Goal: Task Accomplishment & Management: Manage account settings

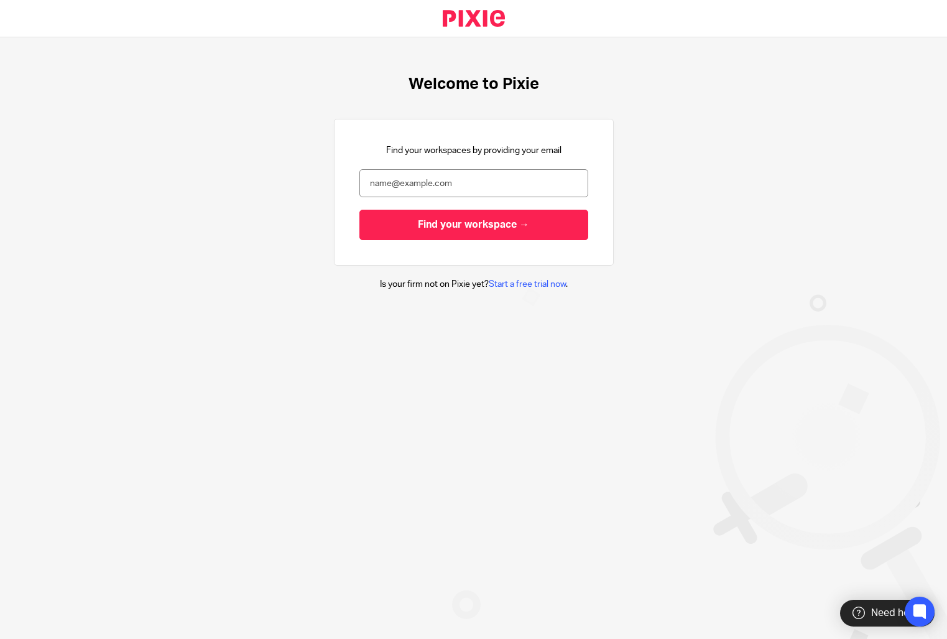
click at [438, 164] on div "Find your workspaces by providing your email Find your workspace →" at bounding box center [473, 192] width 229 height 96
click at [435, 182] on input "email" at bounding box center [473, 183] width 229 height 28
type input "enquiries@thefemaleaccountant.com"
click at [359, 210] on input "Find your workspace →" at bounding box center [473, 225] width 229 height 30
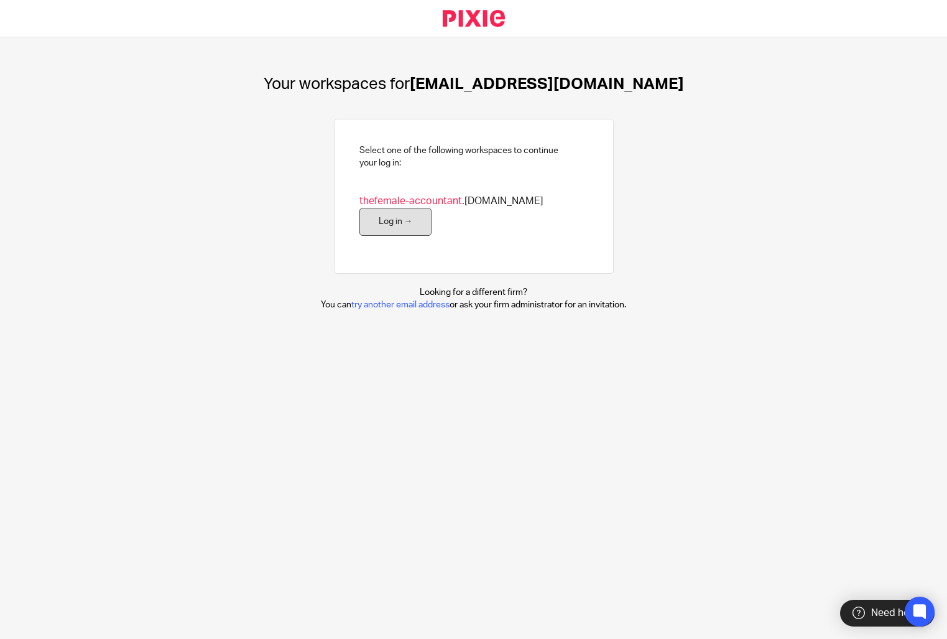
click at [381, 223] on link "Log in →" at bounding box center [395, 222] width 73 height 28
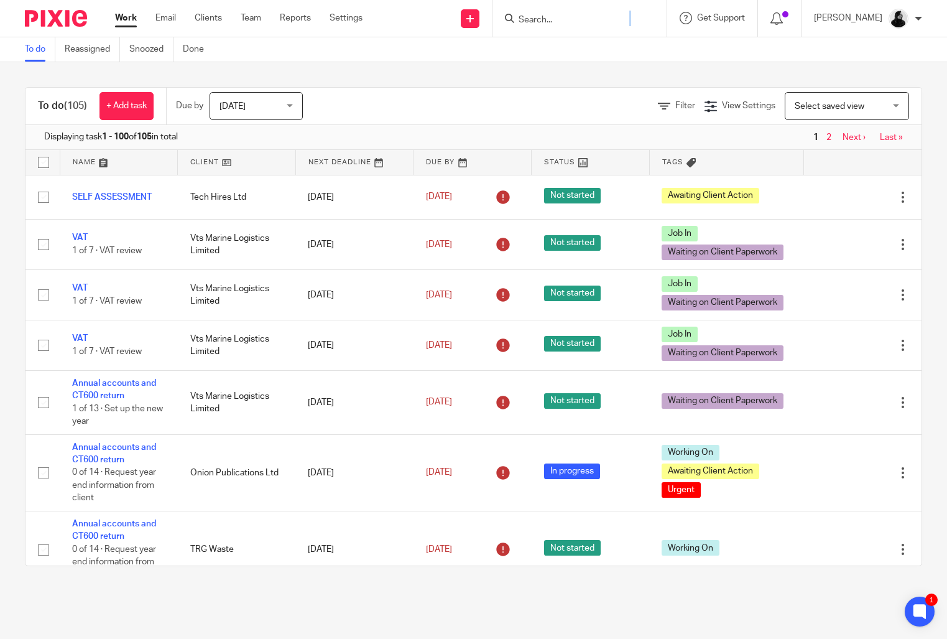
click at [570, 27] on div at bounding box center [579, 18] width 174 height 37
click at [570, 24] on input "Search" at bounding box center [573, 20] width 112 height 11
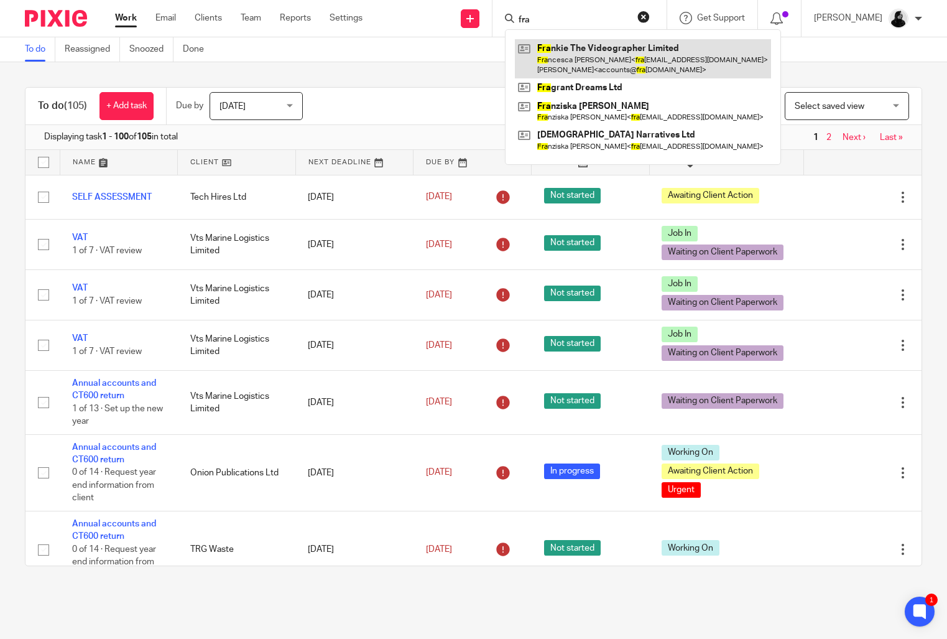
type input "fra"
click at [576, 44] on link at bounding box center [643, 58] width 256 height 39
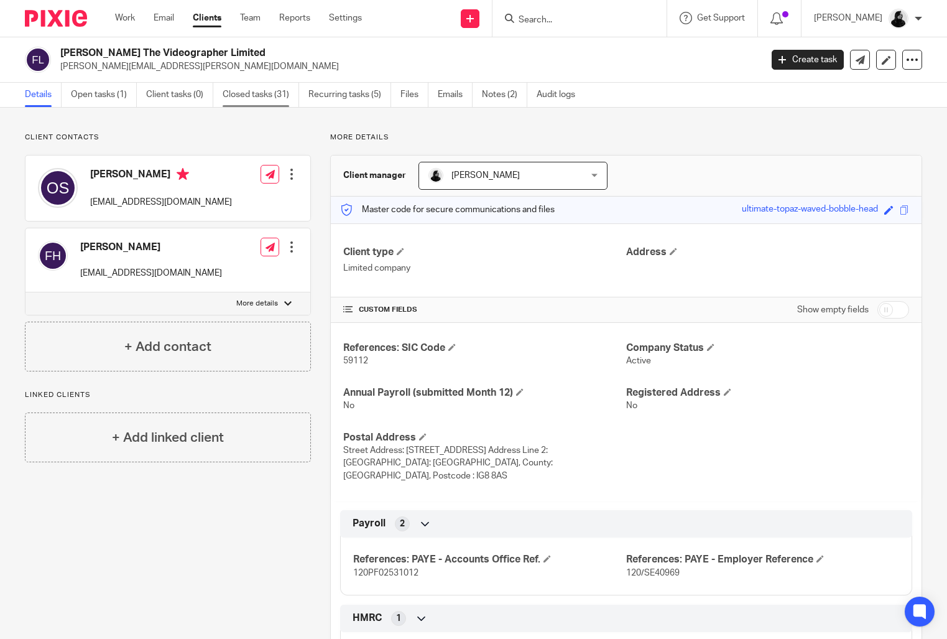
click at [251, 102] on link "Closed tasks (31)" at bounding box center [261, 95] width 76 height 24
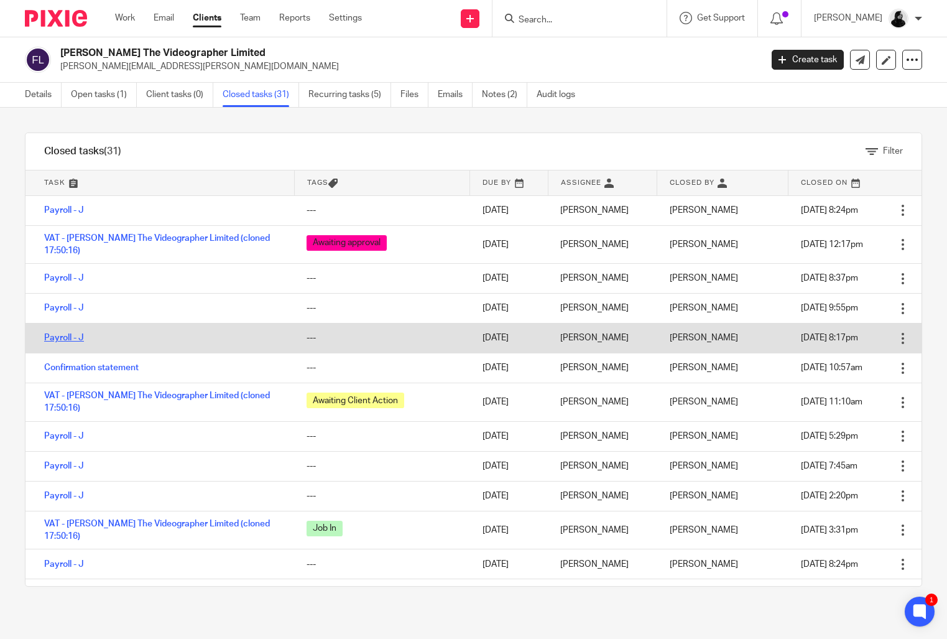
click at [78, 333] on link "Payroll - J" at bounding box center [64, 337] width 40 height 9
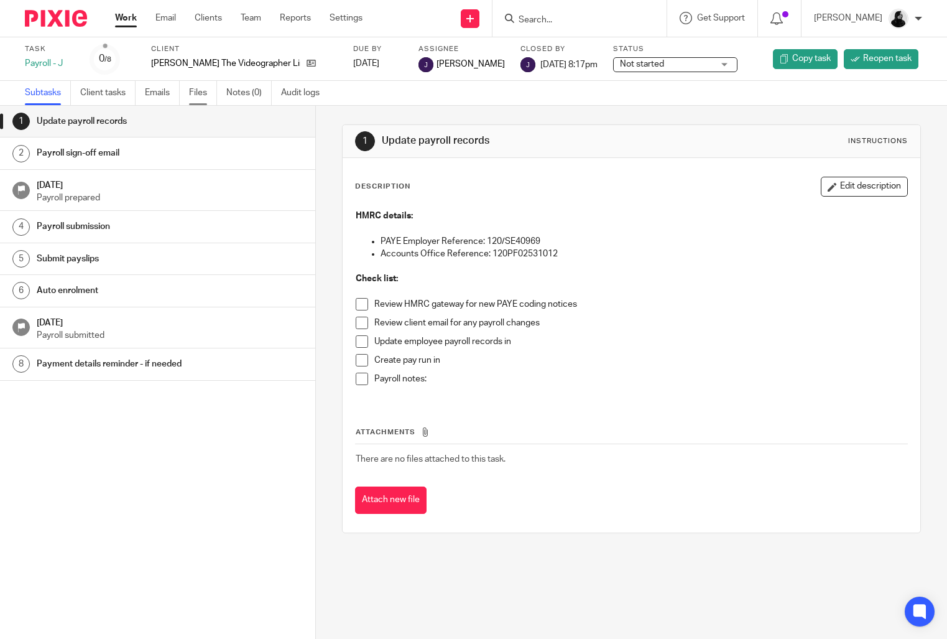
click at [203, 95] on link "Files" at bounding box center [203, 93] width 28 height 24
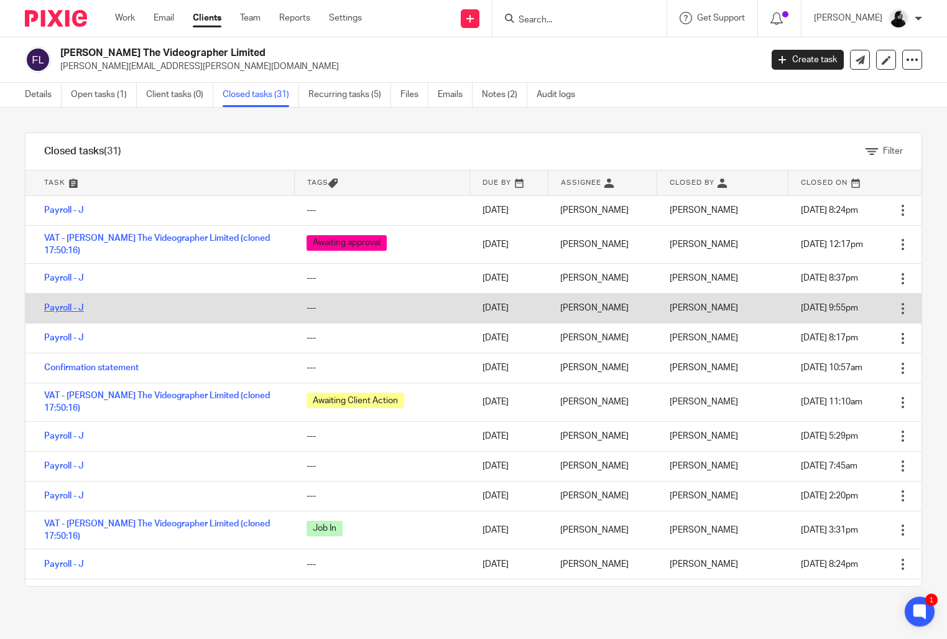
click at [71, 303] on link "Payroll - J" at bounding box center [64, 307] width 40 height 9
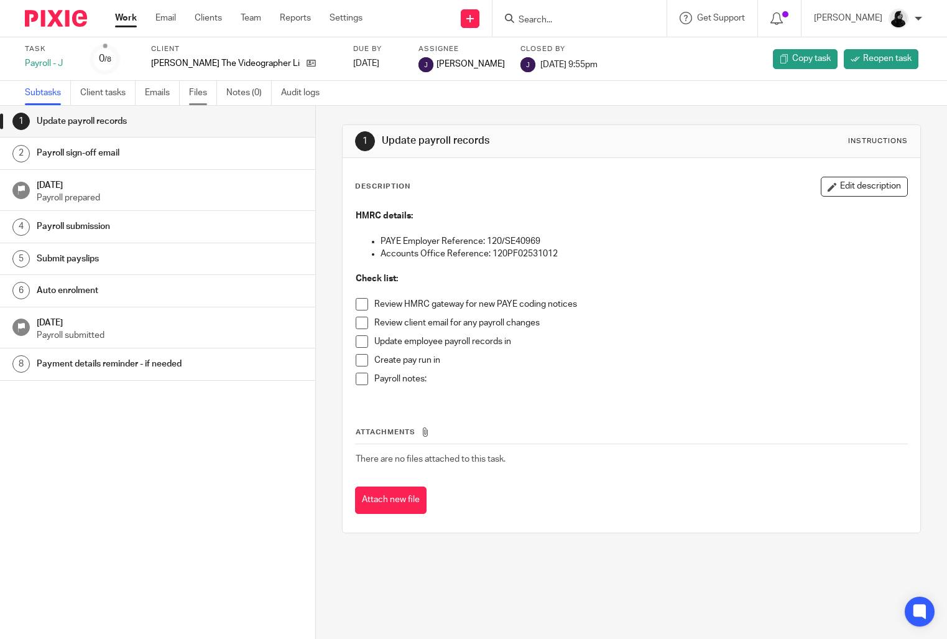
click at [196, 97] on link "Files" at bounding box center [203, 93] width 28 height 24
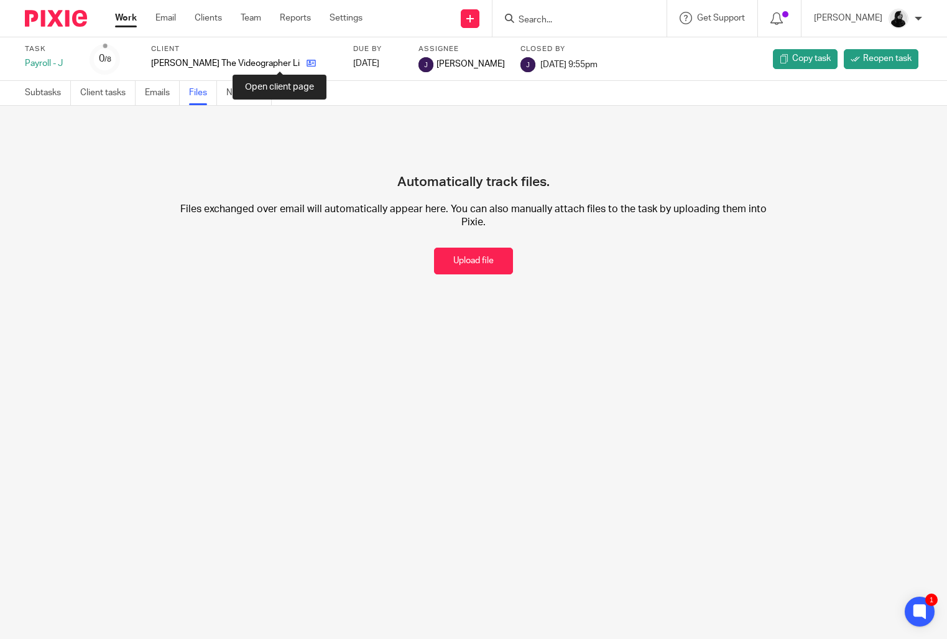
click at [307, 62] on icon at bounding box center [311, 62] width 9 height 9
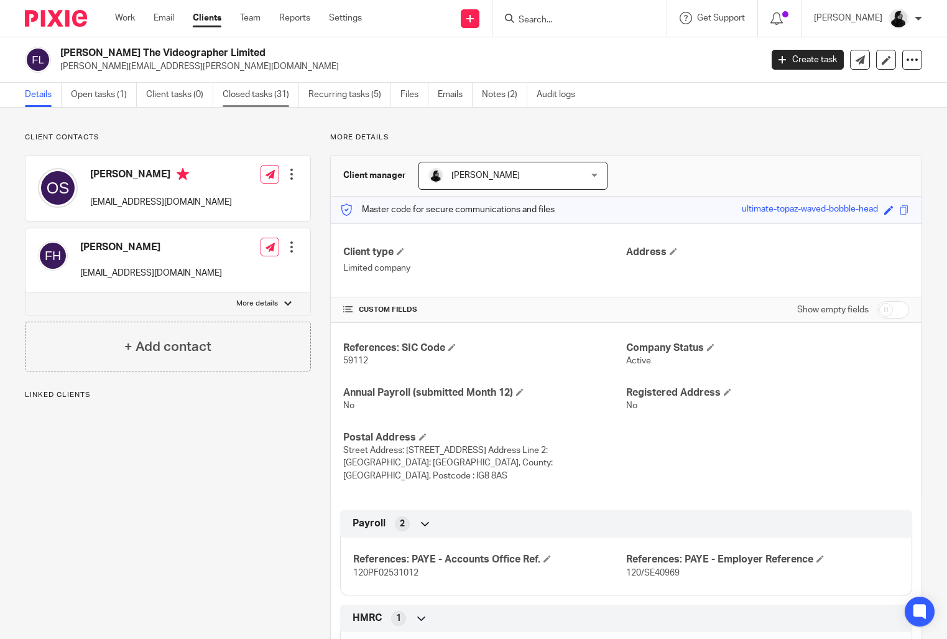
click at [241, 95] on link "Closed tasks (31)" at bounding box center [261, 95] width 76 height 24
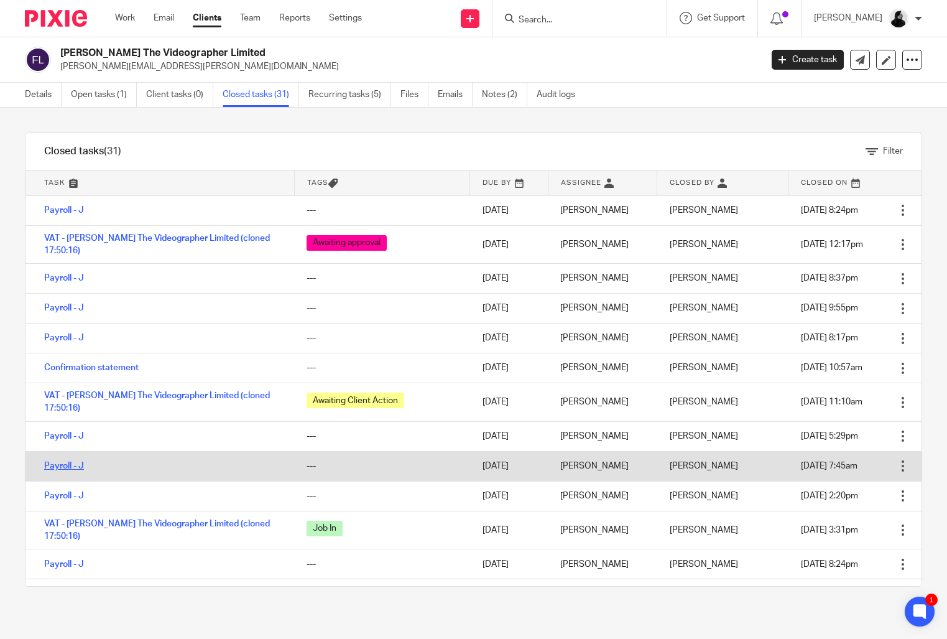
click at [67, 461] on link "Payroll - J" at bounding box center [64, 465] width 40 height 9
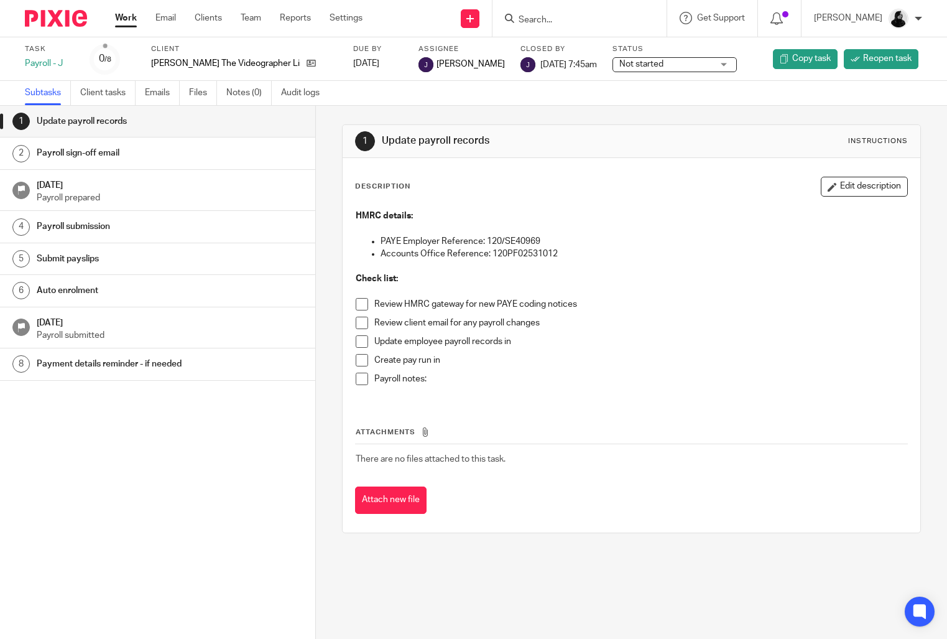
click at [188, 97] on ul "Subtasks Client tasks Emails Files Notes (0) Audit logs" at bounding box center [181, 93] width 313 height 24
click at [206, 94] on link "Files" at bounding box center [203, 93] width 28 height 24
click at [307, 67] on icon at bounding box center [311, 62] width 9 height 9
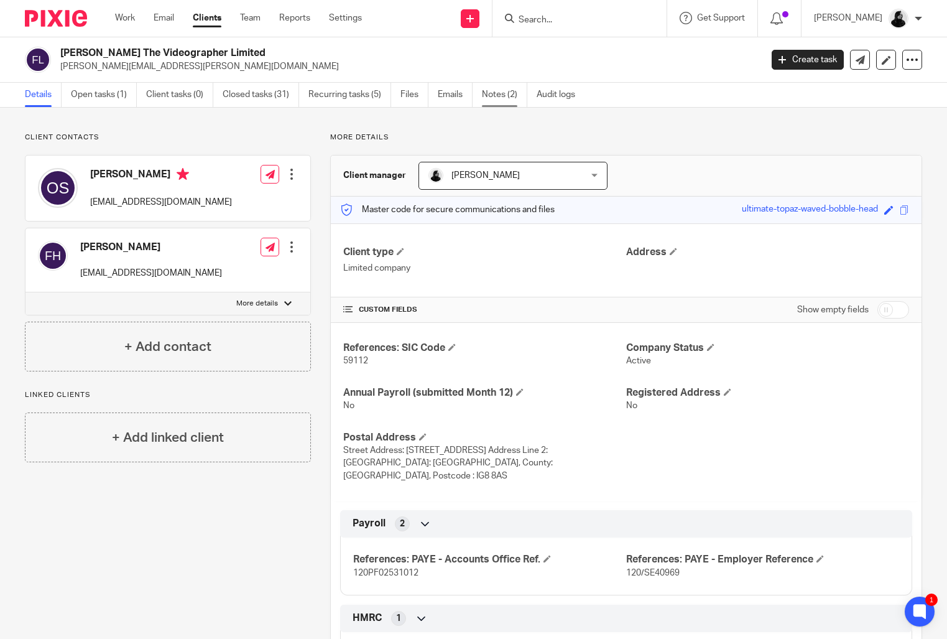
click at [489, 98] on link "Notes (2)" at bounding box center [504, 95] width 45 height 24
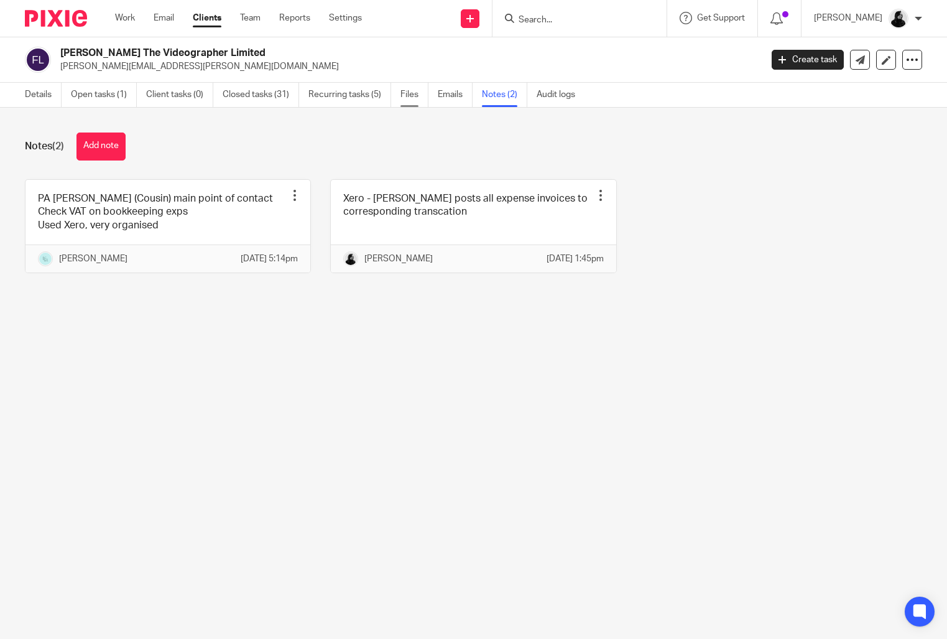
click at [405, 98] on link "Files" at bounding box center [414, 95] width 28 height 24
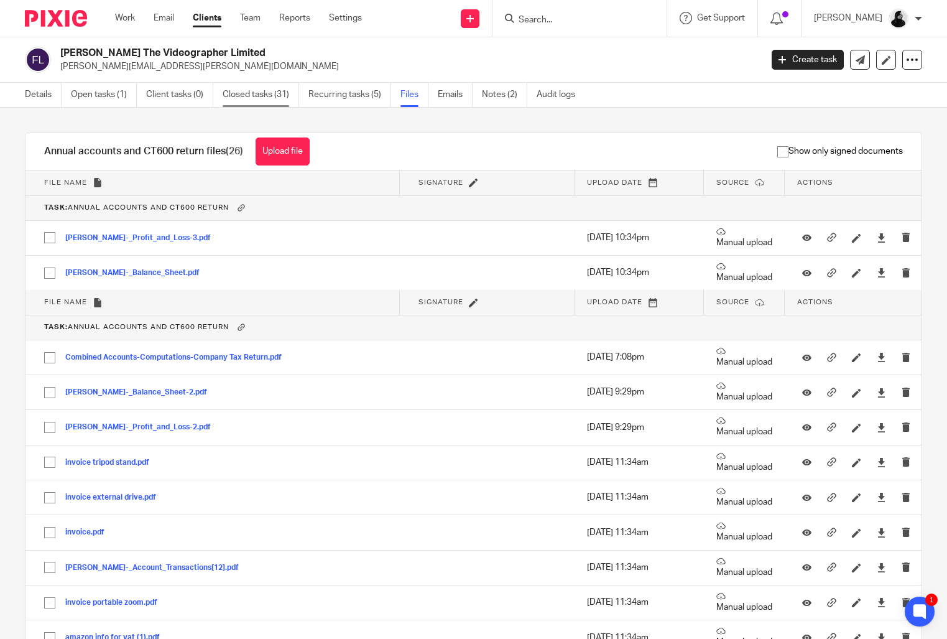
click at [273, 94] on link "Closed tasks (31)" at bounding box center [261, 95] width 76 height 24
click at [346, 94] on link "Recurring tasks (5)" at bounding box center [349, 95] width 83 height 24
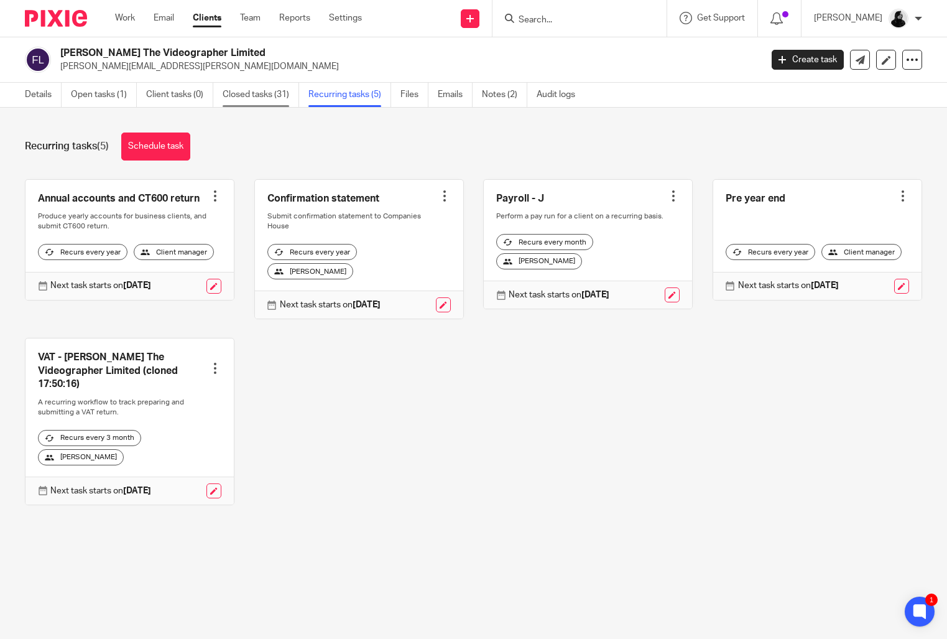
click at [254, 103] on link "Closed tasks (31)" at bounding box center [261, 95] width 76 height 24
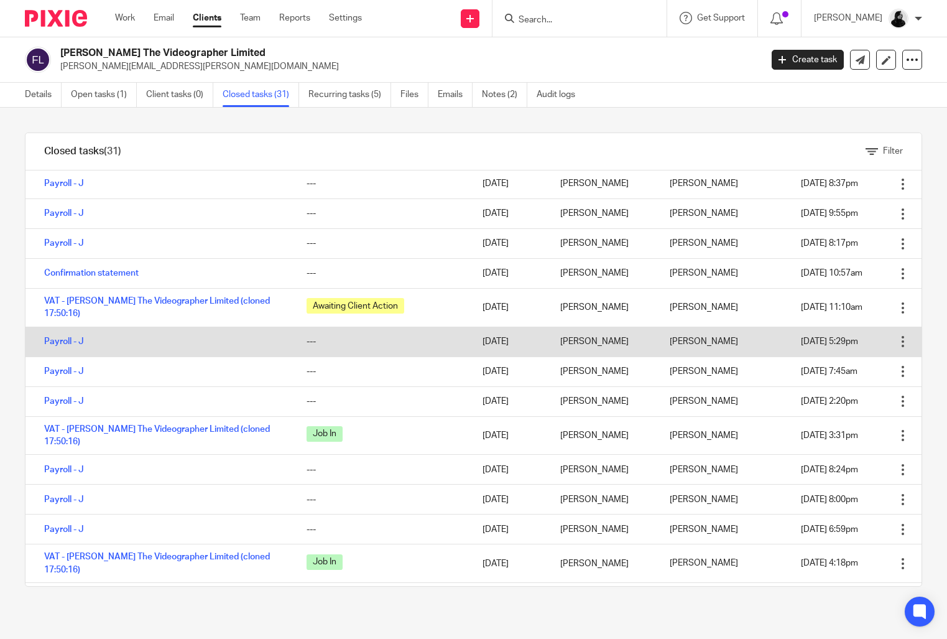
scroll to position [101, 0]
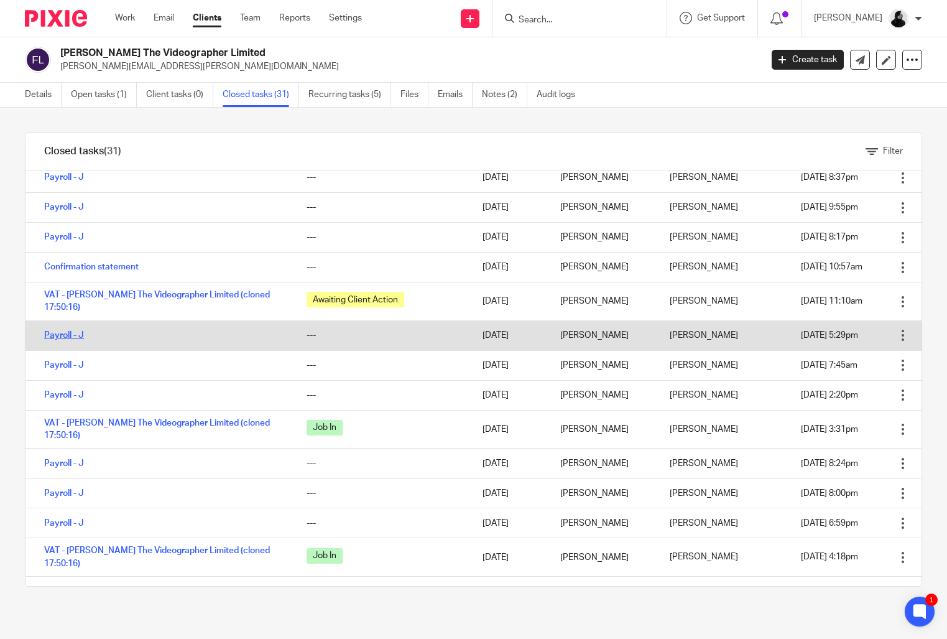
click at [55, 331] on link "Payroll - J" at bounding box center [64, 335] width 40 height 9
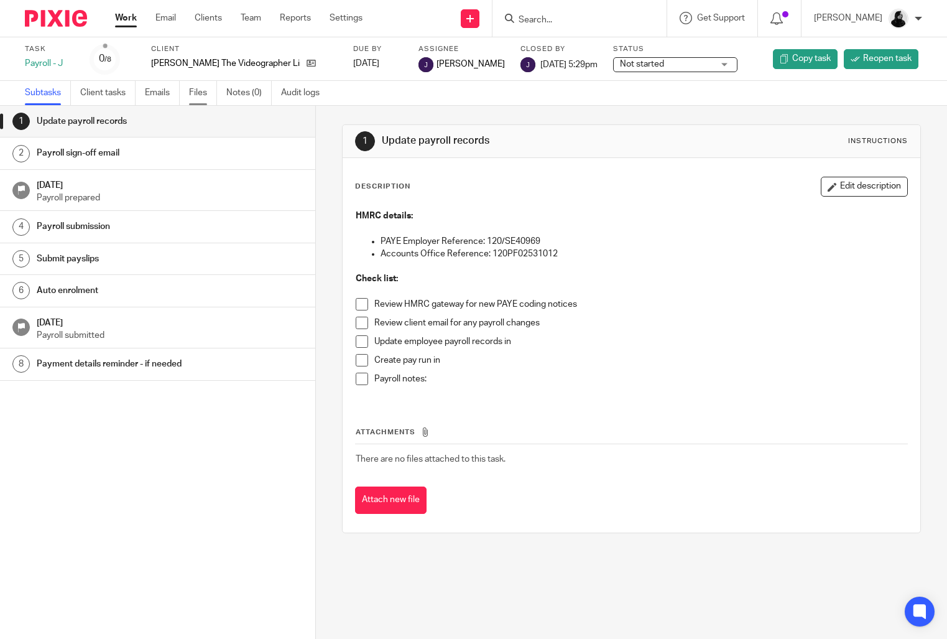
click at [208, 95] on link "Files" at bounding box center [203, 93] width 28 height 24
